Goal: Information Seeking & Learning: Learn about a topic

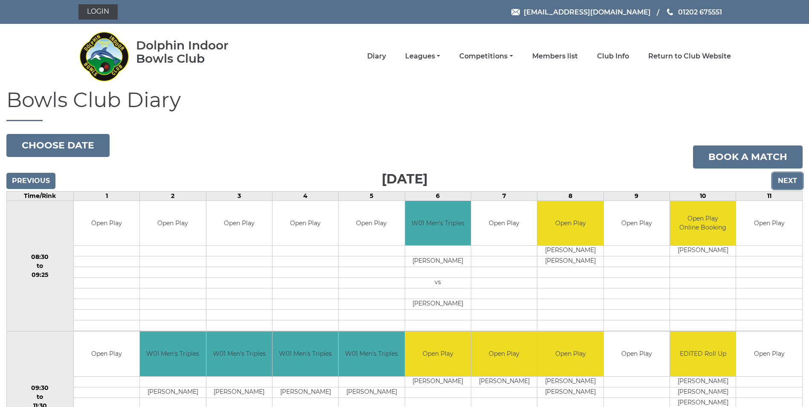
click at [786, 184] on input "Next" at bounding box center [787, 181] width 30 height 16
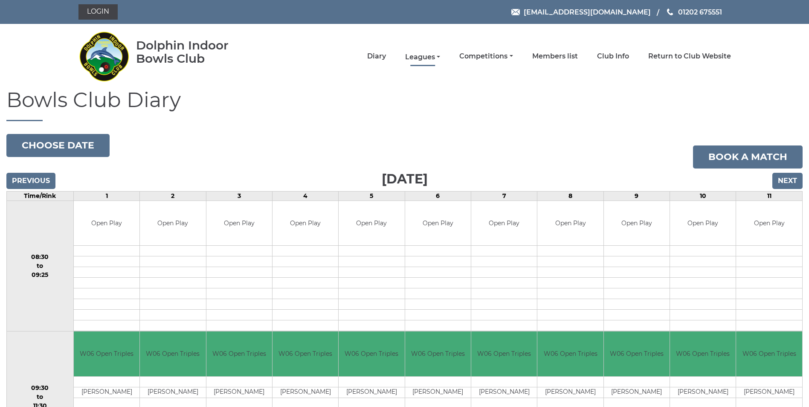
click at [428, 57] on link "Leagues" at bounding box center [422, 56] width 35 height 9
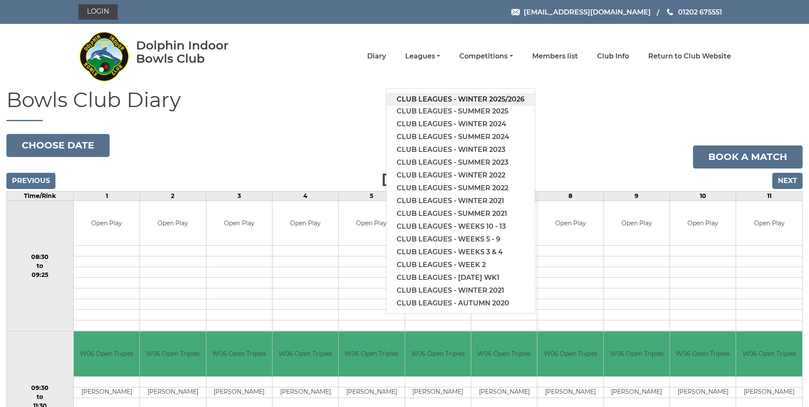
click at [445, 104] on link "Club leagues - Winter 2025/2026" at bounding box center [460, 99] width 148 height 13
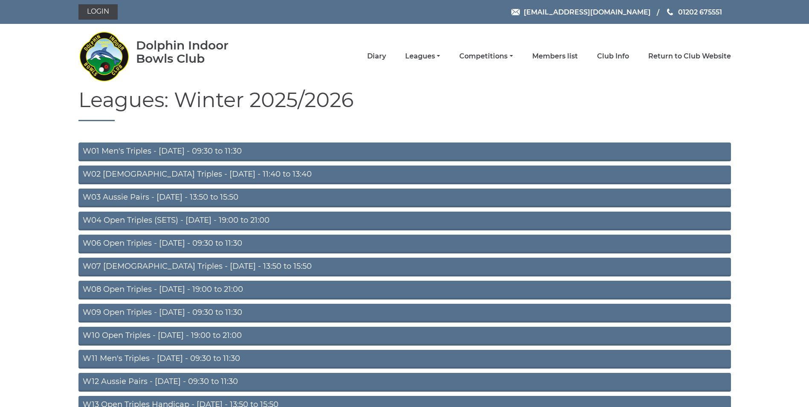
click at [209, 244] on link "W06 Open Triples - Tuesday - 09:30 to 11:30" at bounding box center [404, 244] width 652 height 19
